Goal: Transaction & Acquisition: Purchase product/service

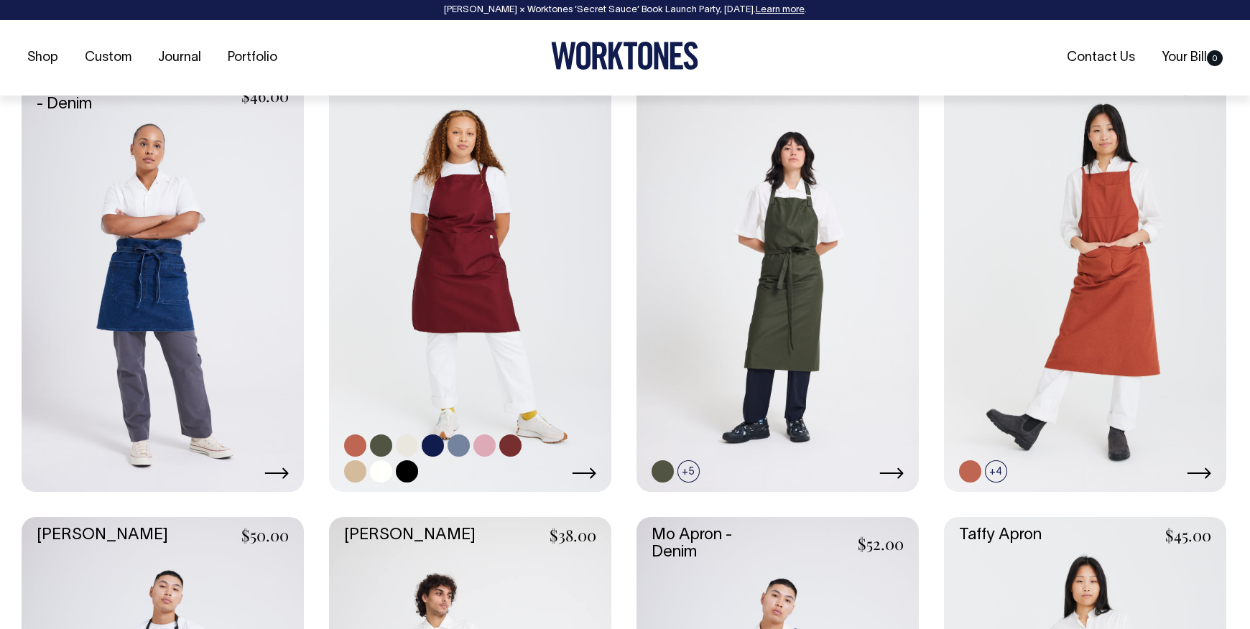
scroll to position [647, 0]
click at [473, 263] on link at bounding box center [470, 280] width 282 height 424
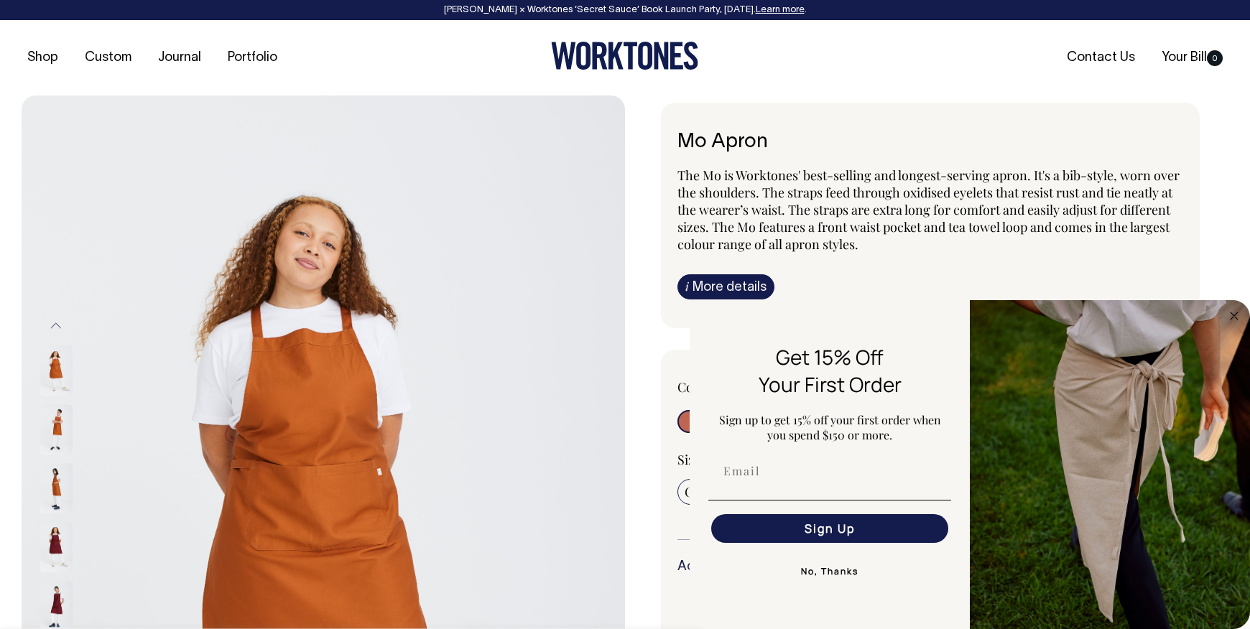
click at [55, 489] on img at bounding box center [56, 489] width 32 height 50
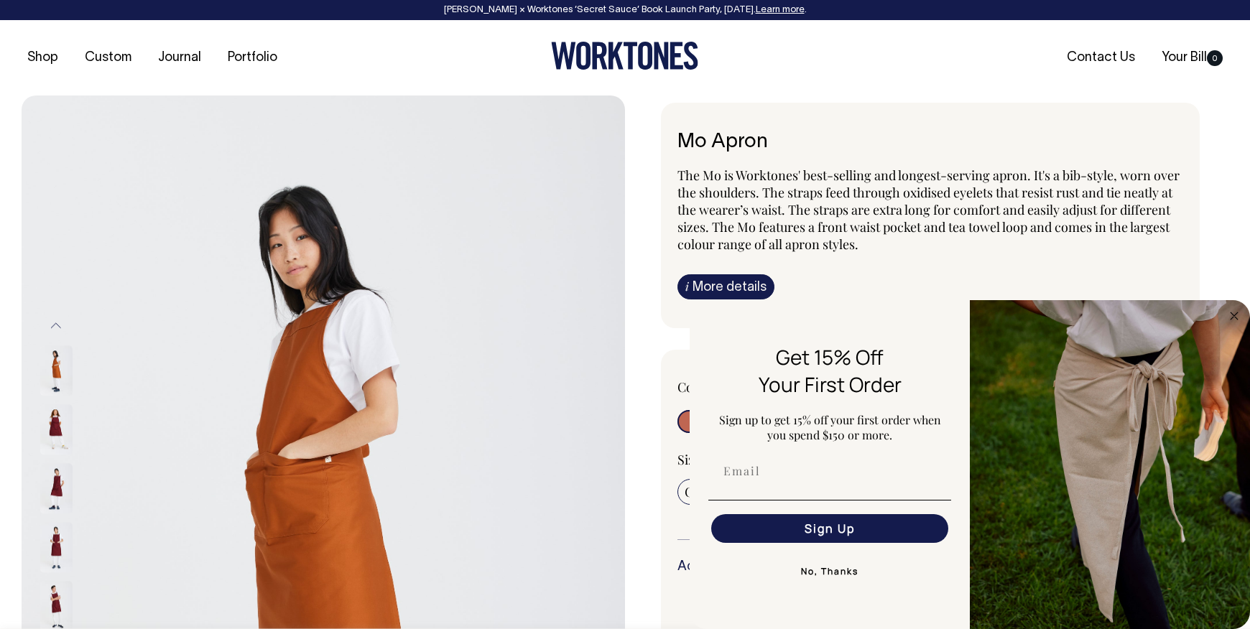
click at [56, 546] on div at bounding box center [76, 548] width 72 height 59
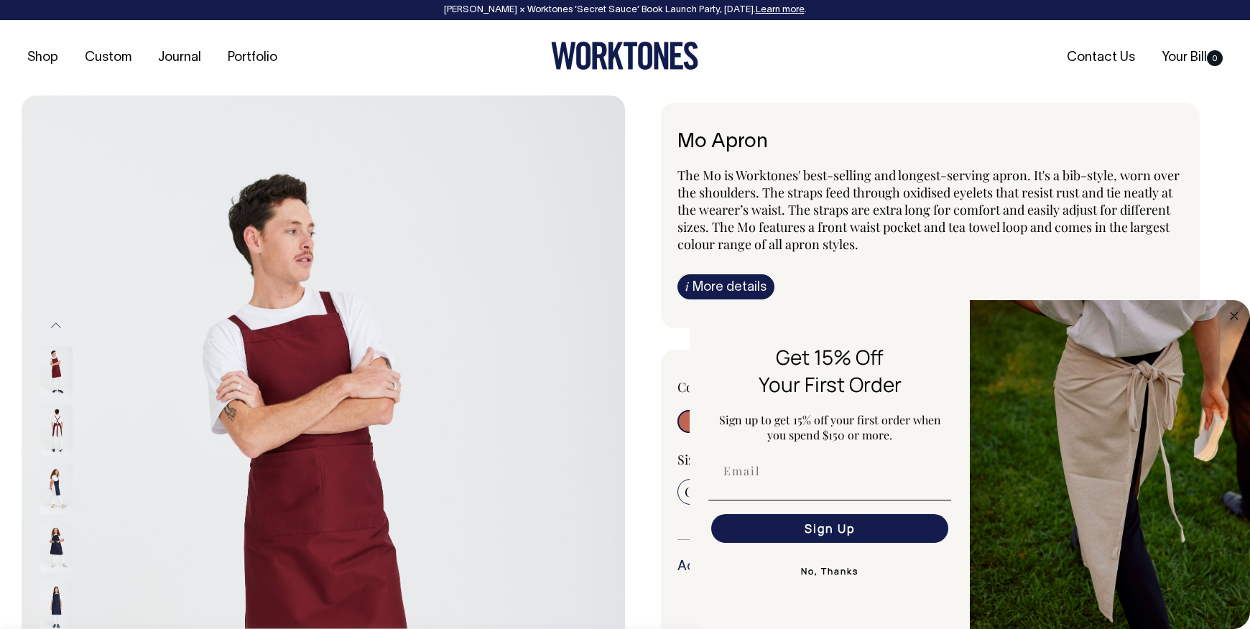
click at [58, 543] on img at bounding box center [56, 548] width 32 height 50
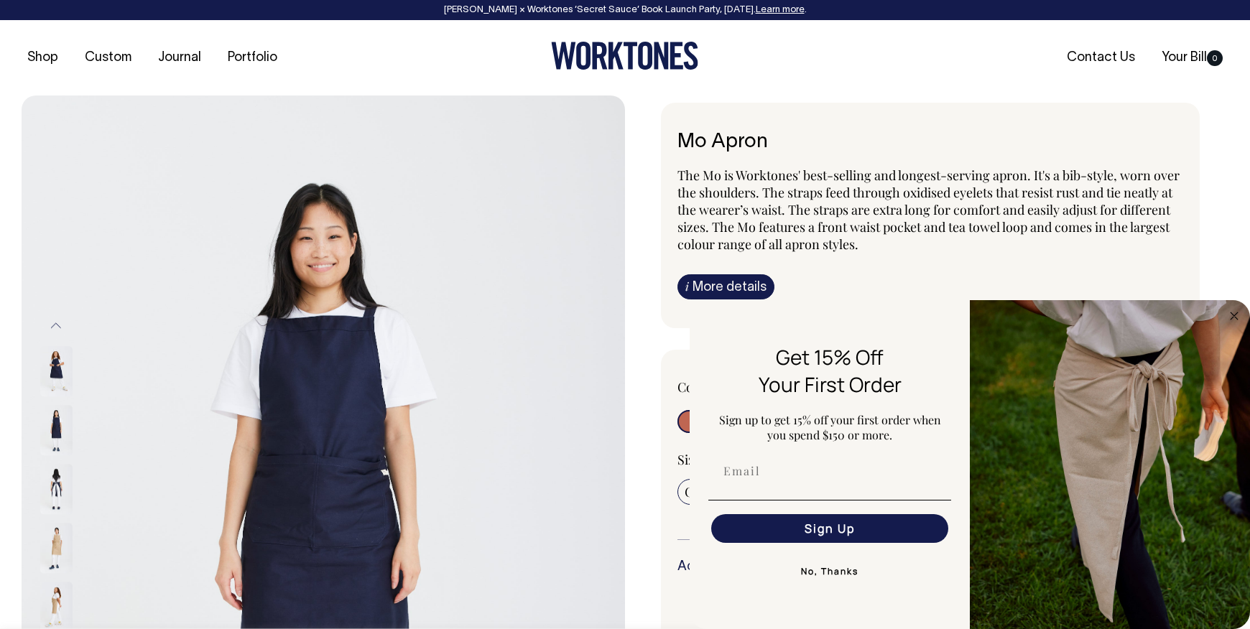
click at [57, 433] on img at bounding box center [56, 430] width 32 height 50
